Goal: Transaction & Acquisition: Purchase product/service

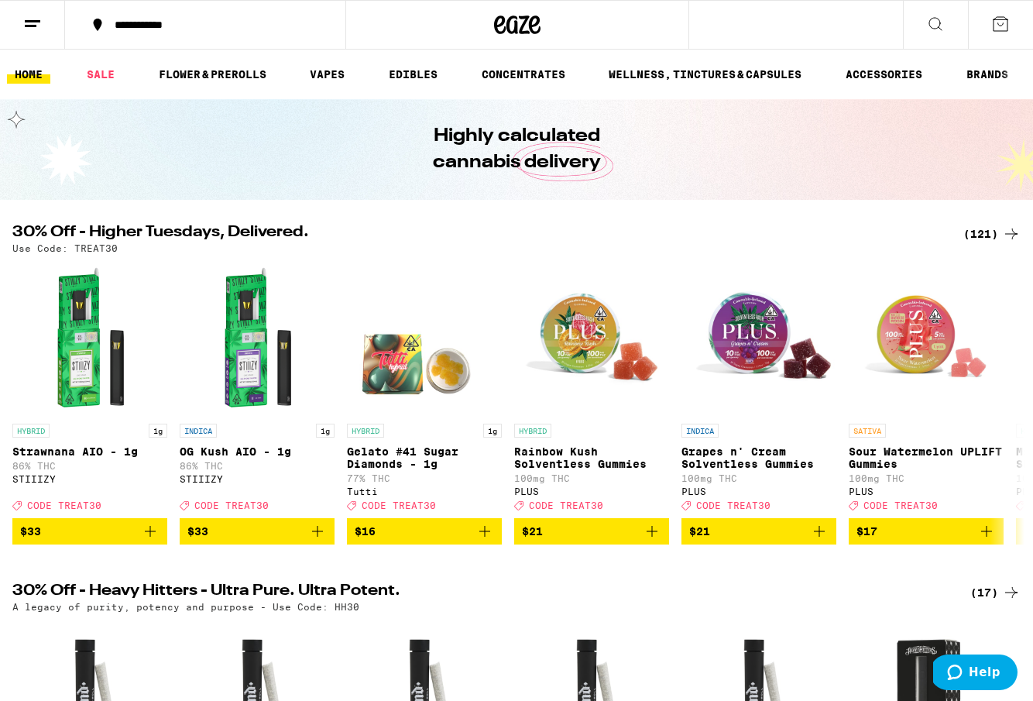
click at [976, 238] on div "(121)" at bounding box center [991, 234] width 57 height 19
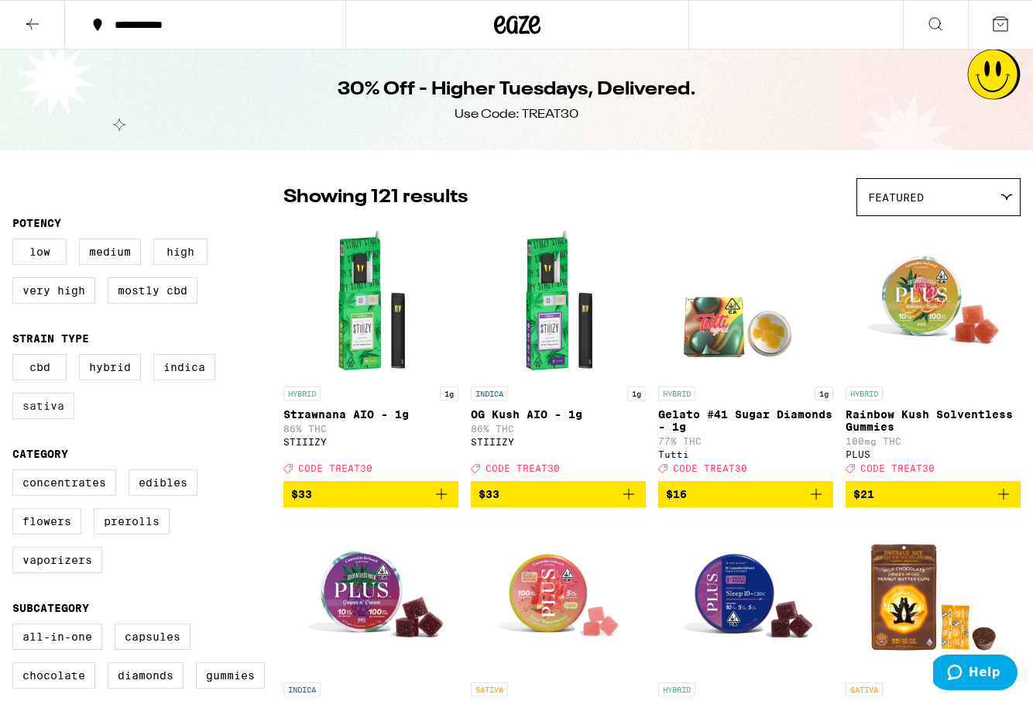
click at [67, 413] on label "Sativa" at bounding box center [43, 406] width 62 height 26
click at [16, 357] on input "Sativa" at bounding box center [15, 356] width 1 height 1
checkbox input "true"
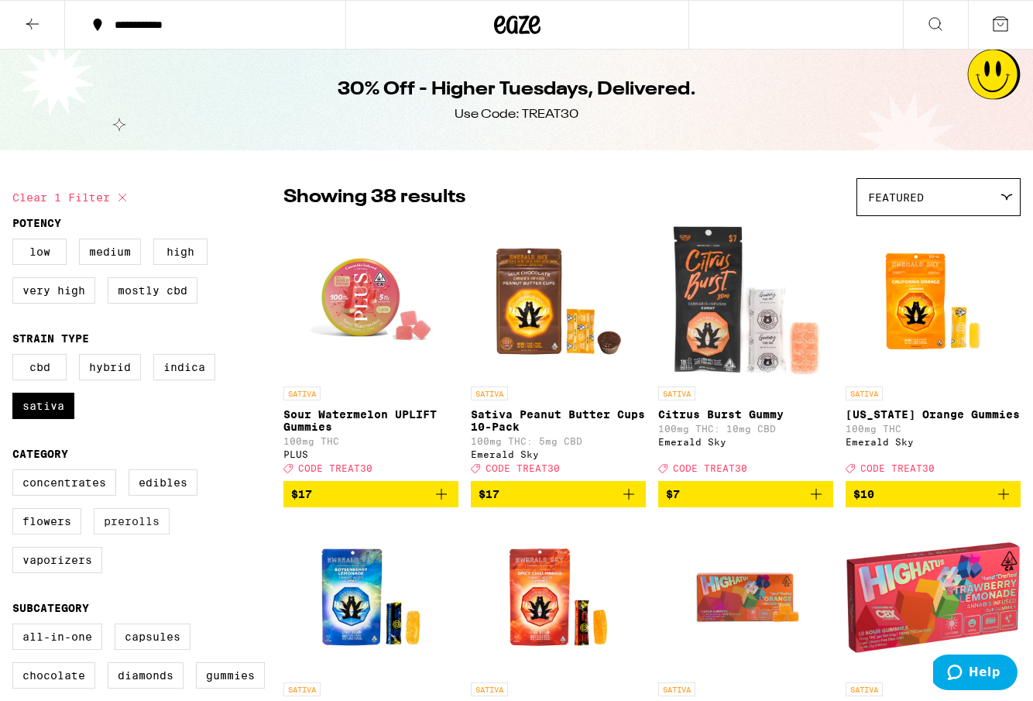
click at [136, 529] on label "Prerolls" at bounding box center [132, 521] width 76 height 26
click at [16, 472] on input "Prerolls" at bounding box center [15, 471] width 1 height 1
checkbox input "true"
